Goal: Information Seeking & Learning: Learn about a topic

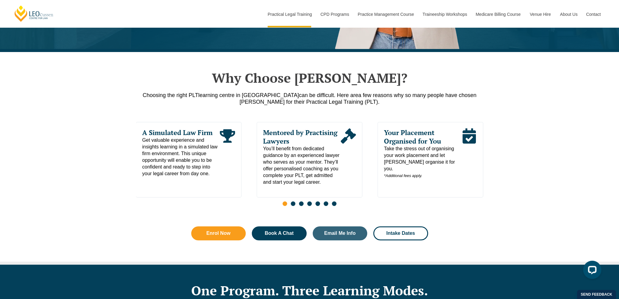
scroll to position [274, 0]
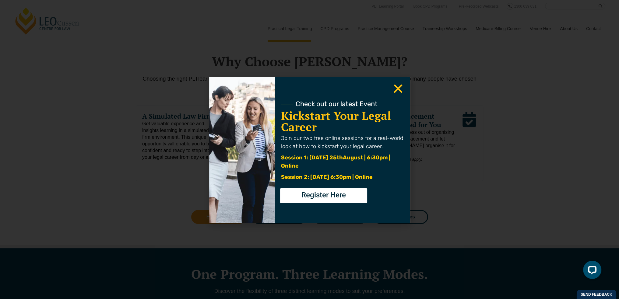
click at [396, 90] on icon "Close" at bounding box center [398, 89] width 12 height 12
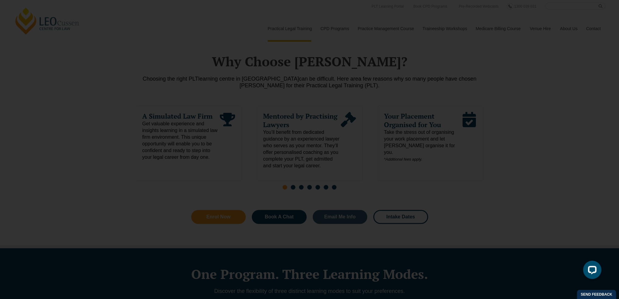
click at [400, 89] on icon "Close" at bounding box center [398, 89] width 12 height 12
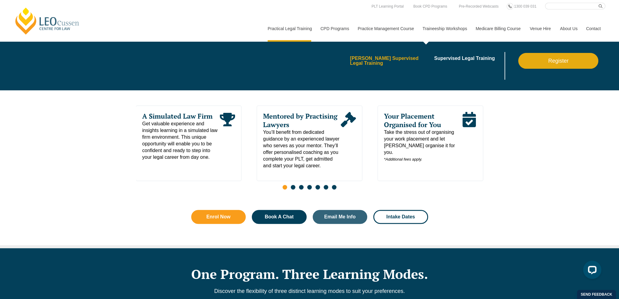
click at [418, 59] on link "[PERSON_NAME] Supervised Legal Training" at bounding box center [390, 61] width 80 height 10
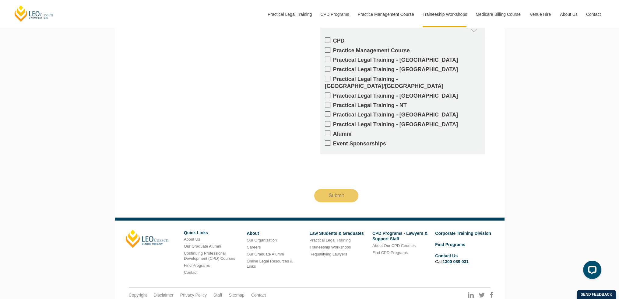
scroll to position [618, 0]
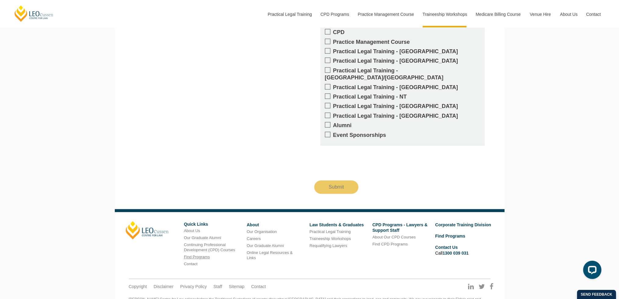
click at [202, 255] on link "Find Programs" at bounding box center [197, 257] width 26 height 5
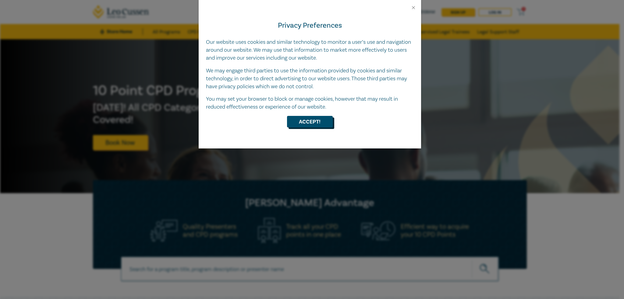
click at [297, 124] on button "Accept!" at bounding box center [310, 122] width 46 height 12
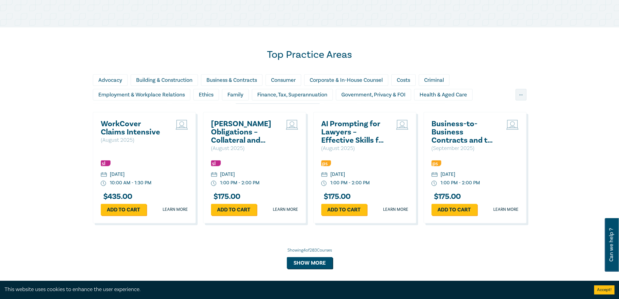
scroll to position [347, 0]
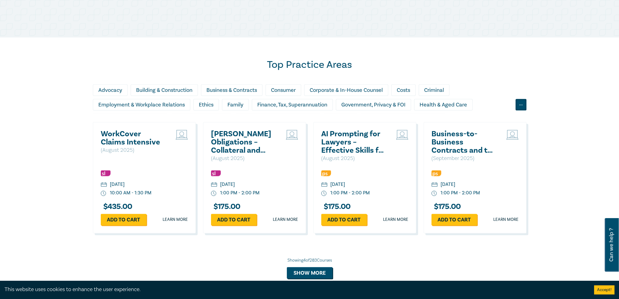
click at [519, 105] on div "..." at bounding box center [521, 105] width 11 height 12
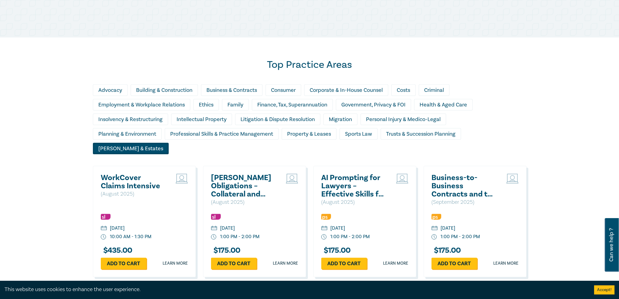
click at [169, 143] on div "[PERSON_NAME] & Estates" at bounding box center [131, 149] width 76 height 12
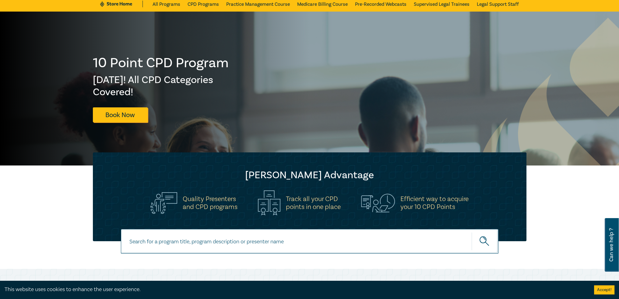
scroll to position [0, 0]
